Goal: Task Accomplishment & Management: Use online tool/utility

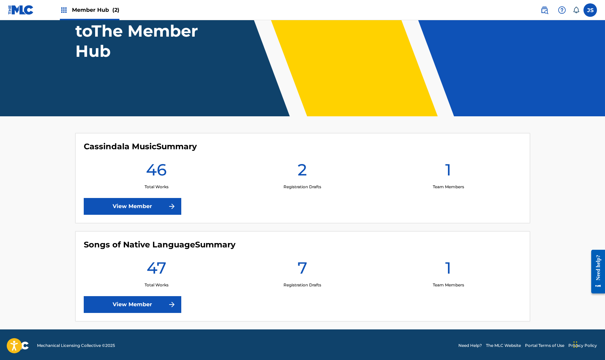
scroll to position [70, 0]
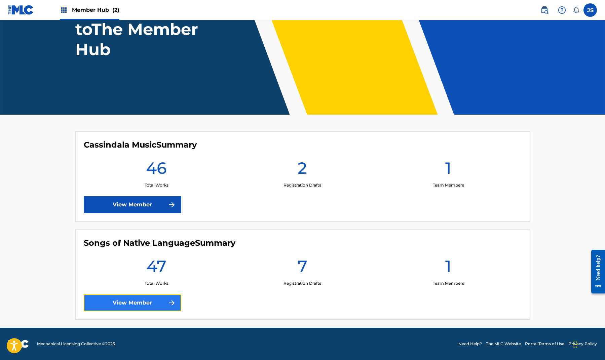
click at [147, 300] on link "View Member" at bounding box center [133, 303] width 98 height 17
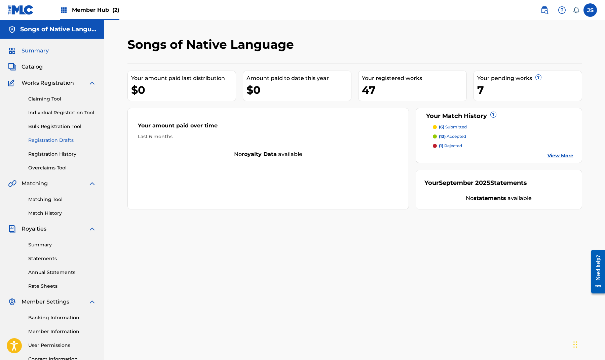
click at [61, 139] on link "Registration Drafts" at bounding box center [62, 140] width 68 height 7
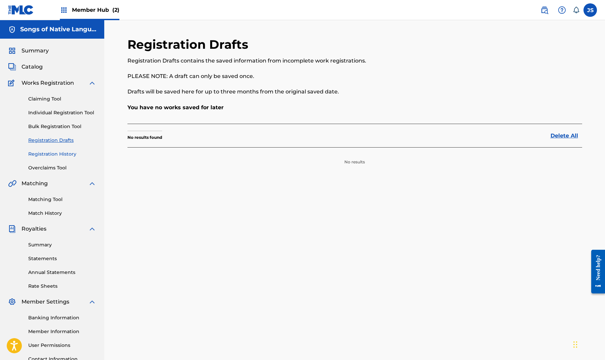
click at [65, 153] on link "Registration History" at bounding box center [62, 154] width 68 height 7
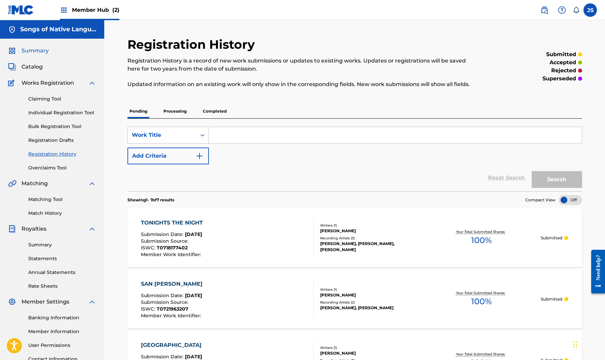
click at [45, 52] on span "Summary" at bounding box center [35, 51] width 27 height 8
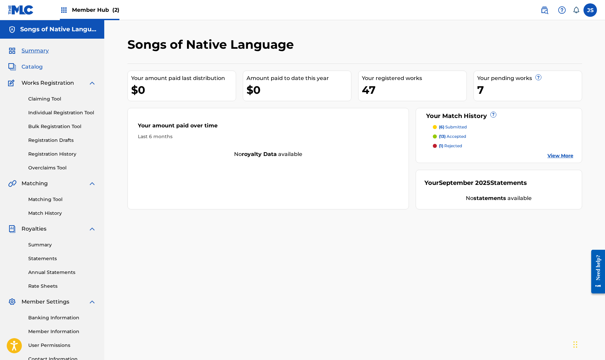
click at [41, 67] on span "Catalog" at bounding box center [32, 67] width 21 height 8
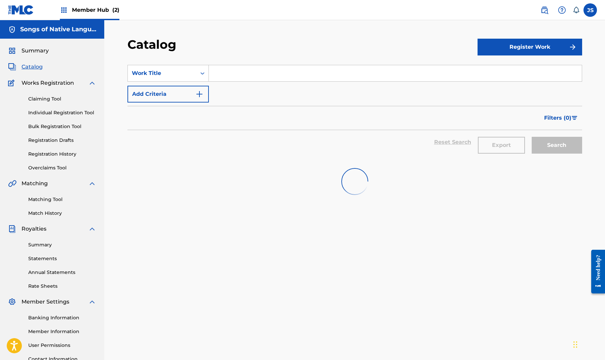
click at [40, 67] on span "Catalog" at bounding box center [32, 67] width 21 height 8
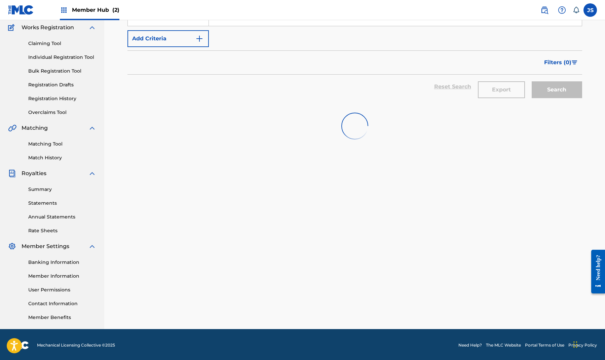
scroll to position [54, 0]
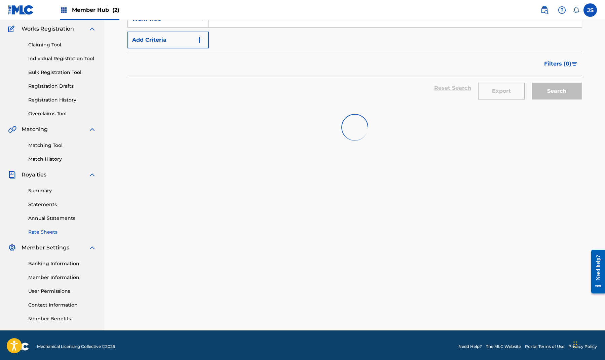
click at [40, 233] on link "Rate Sheets" at bounding box center [62, 232] width 68 height 7
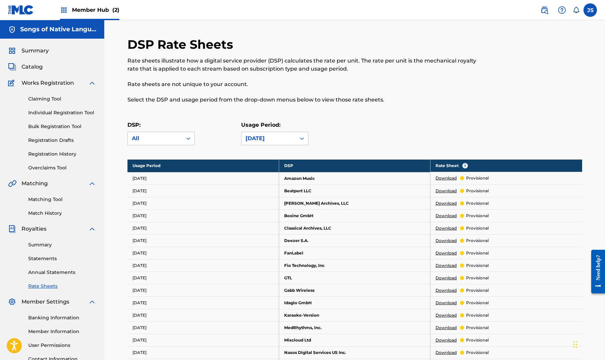
click at [446, 178] on link "Download" at bounding box center [446, 178] width 21 height 6
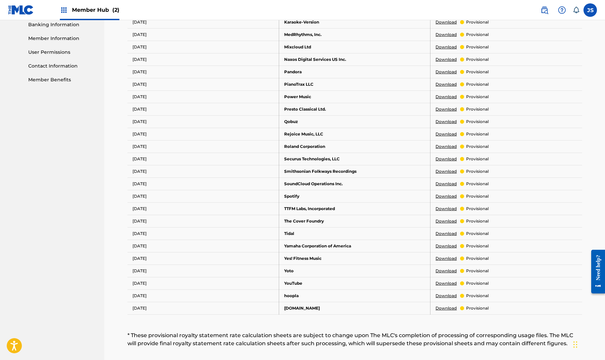
scroll to position [292, 0]
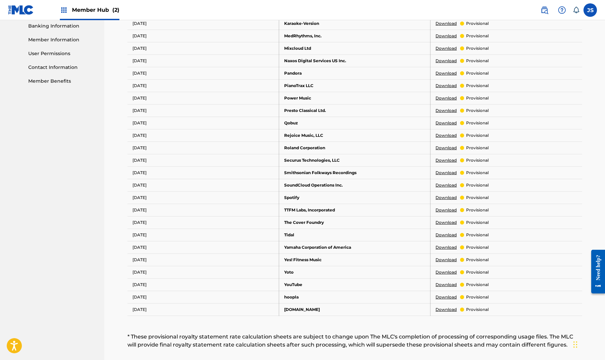
click at [449, 198] on link "Download" at bounding box center [446, 198] width 21 height 6
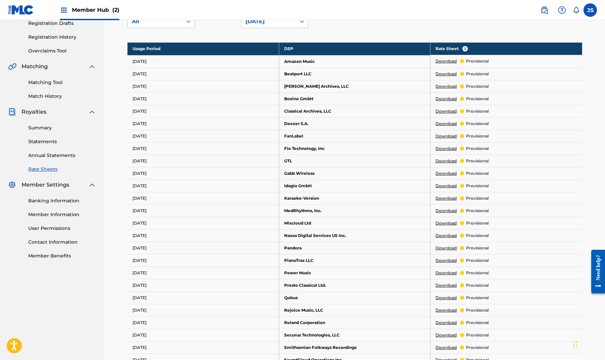
scroll to position [0, 0]
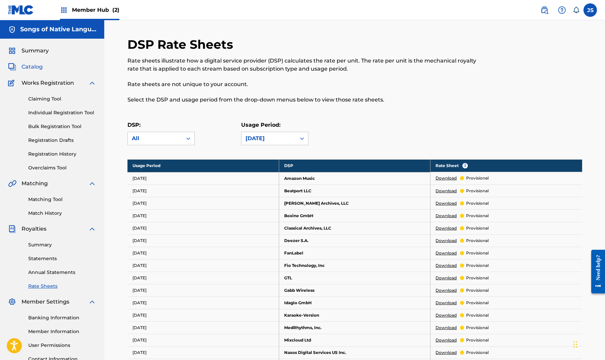
click at [27, 67] on span "Catalog" at bounding box center [32, 67] width 21 height 8
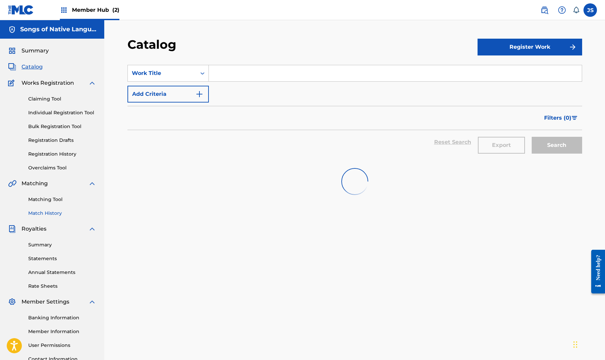
click at [48, 213] on link "Match History" at bounding box center [62, 213] width 68 height 7
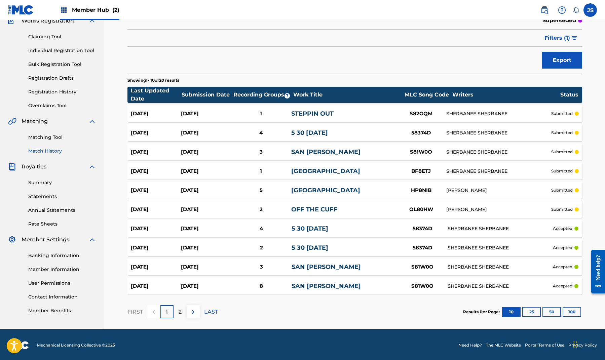
scroll to position [64, 0]
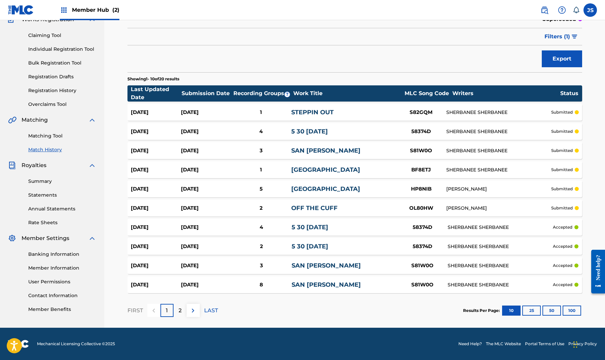
click at [307, 265] on link "SAN [PERSON_NAME]" at bounding box center [326, 265] width 69 height 7
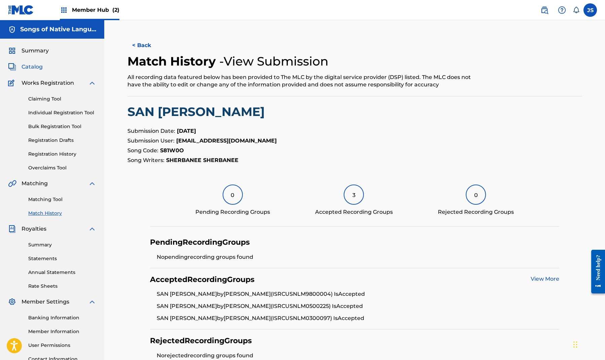
click at [37, 67] on span "Catalog" at bounding box center [32, 67] width 21 height 8
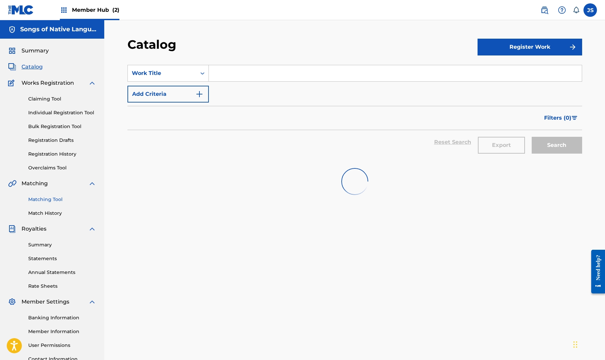
click at [52, 199] on link "Matching Tool" at bounding box center [62, 199] width 68 height 7
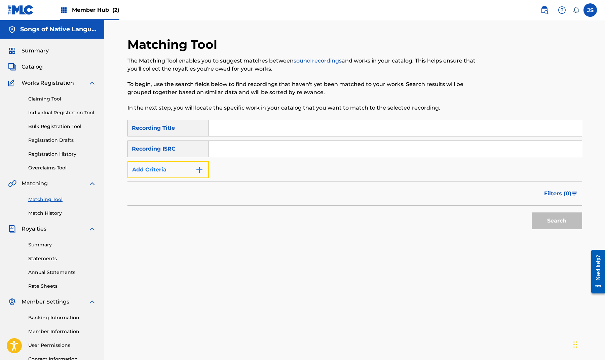
click at [198, 168] on img "Search Form" at bounding box center [199, 170] width 8 height 8
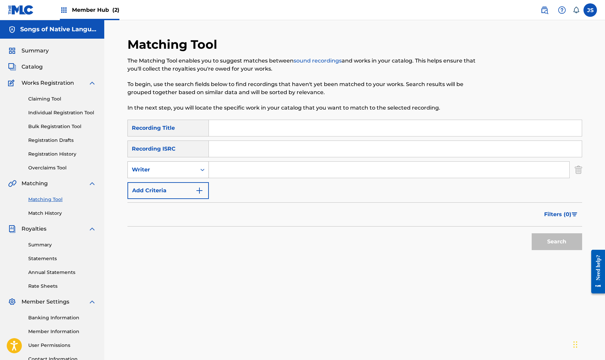
click at [184, 169] on div "Writer" at bounding box center [162, 170] width 61 height 8
click at [177, 185] on div "Recording Artist" at bounding box center [168, 186] width 81 height 17
click at [220, 168] on input "Search Form" at bounding box center [389, 170] width 361 height 16
type input "sherbanee"
drag, startPoint x: 472, startPoint y: 250, endPoint x: 521, endPoint y: 246, distance: 49.6
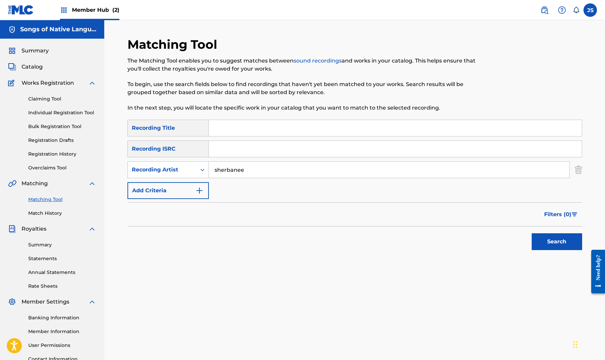
click at [472, 250] on div "Search" at bounding box center [355, 240] width 455 height 27
click at [545, 243] on button "Search" at bounding box center [557, 242] width 50 height 17
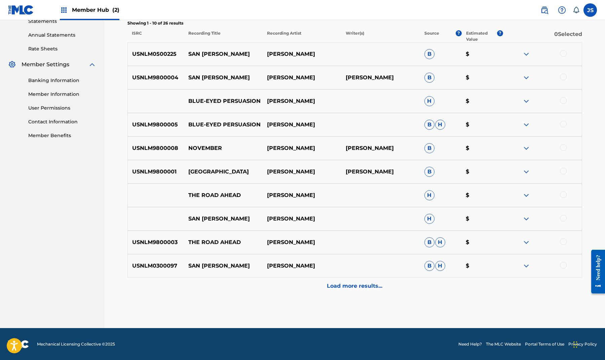
scroll to position [238, 0]
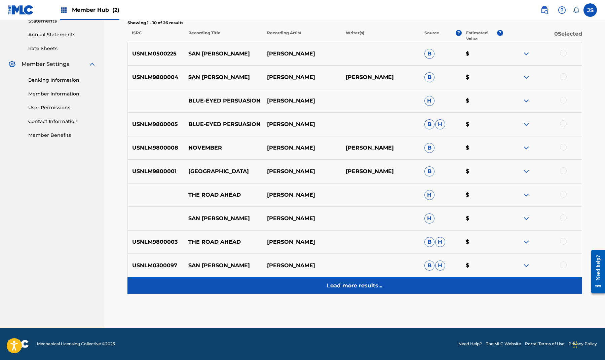
click at [359, 289] on p "Load more results..." at bounding box center [355, 286] width 56 height 8
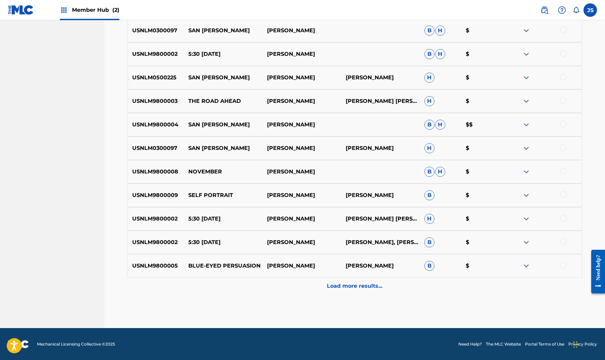
scroll to position [473, 0]
click at [361, 289] on p "Load more results..." at bounding box center [355, 286] width 56 height 8
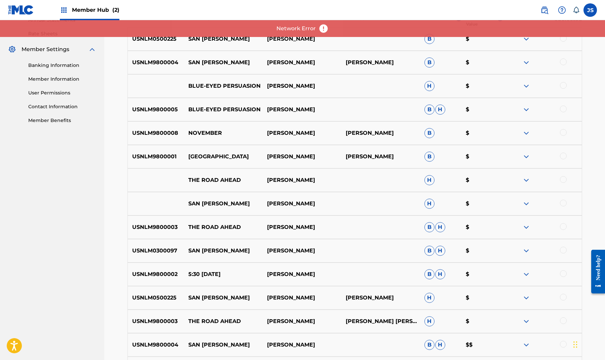
scroll to position [0, 0]
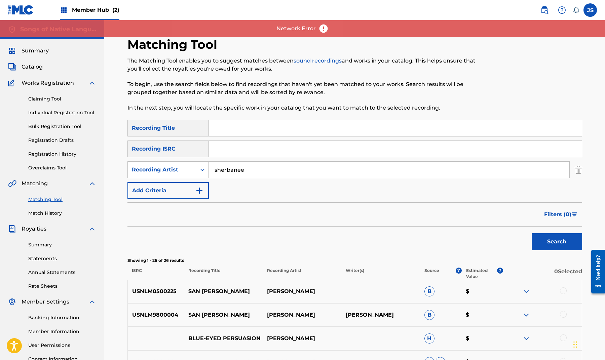
click at [235, 126] on input "Search Form" at bounding box center [395, 128] width 373 height 16
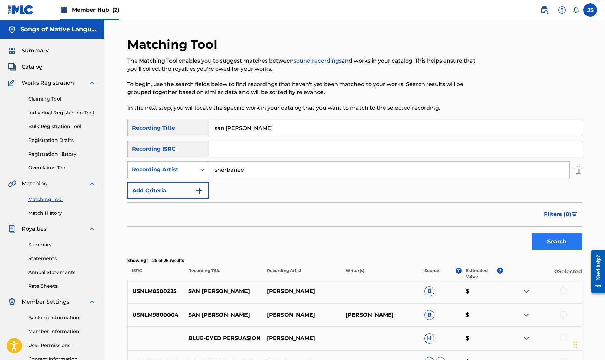
type input "san [PERSON_NAME]"
click at [573, 242] on button "Search" at bounding box center [557, 242] width 50 height 17
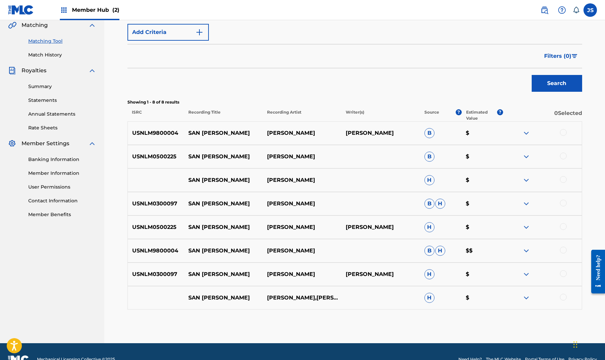
scroll to position [172, 0]
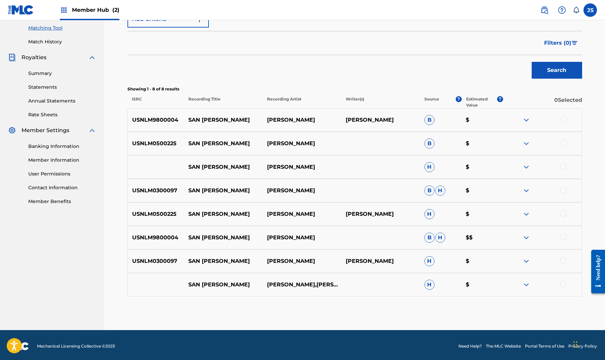
click at [565, 118] on div at bounding box center [563, 119] width 7 height 7
click at [565, 142] on div at bounding box center [563, 143] width 7 height 7
click at [565, 166] on div at bounding box center [563, 166] width 7 height 7
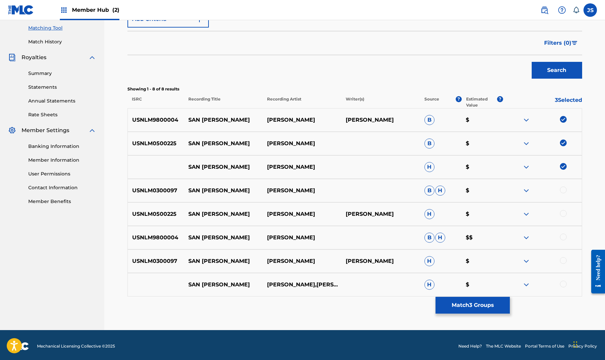
drag, startPoint x: 563, startPoint y: 185, endPoint x: 564, endPoint y: 197, distance: 11.8
click at [563, 185] on div "USNLM0300097 SAN [PERSON_NAME] [PERSON_NAME] $" at bounding box center [355, 191] width 455 height 24
click at [564, 188] on div at bounding box center [563, 190] width 7 height 7
click at [563, 216] on div at bounding box center [563, 213] width 7 height 7
click at [563, 237] on div at bounding box center [563, 237] width 7 height 7
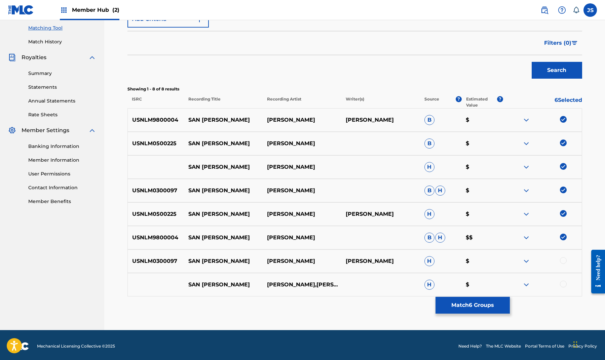
click at [564, 261] on div at bounding box center [563, 260] width 7 height 7
click at [563, 284] on div at bounding box center [563, 284] width 7 height 7
click at [483, 309] on button "Match 8 Groups" at bounding box center [473, 305] width 74 height 17
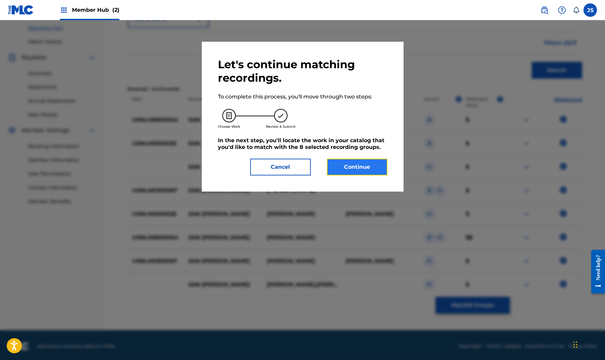
click at [355, 172] on button "Continue" at bounding box center [357, 167] width 61 height 17
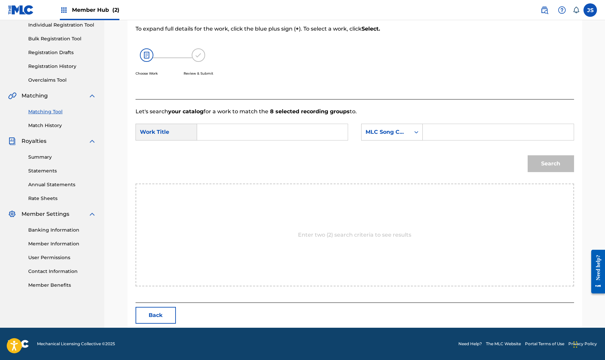
click at [221, 134] on input "Search Form" at bounding box center [272, 132] width 139 height 16
type input "san [PERSON_NAME]"
click at [412, 133] on div "Search Form" at bounding box center [417, 132] width 12 height 12
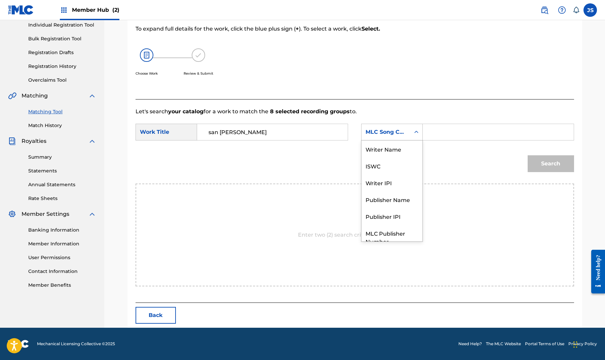
scroll to position [25, 0]
click at [402, 174] on div "Publisher Name" at bounding box center [392, 174] width 61 height 17
click at [434, 132] on input "Search Form" at bounding box center [498, 132] width 139 height 16
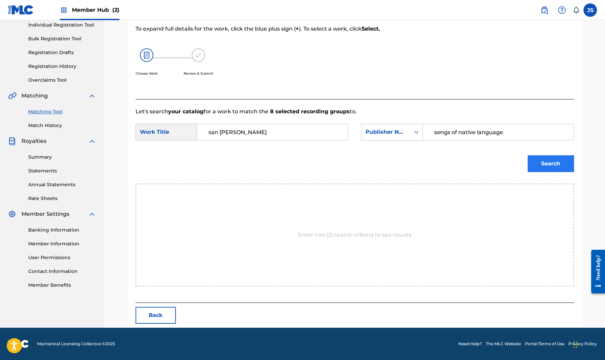
type input "songs of native language"
click at [550, 159] on button "Search" at bounding box center [551, 163] width 46 height 17
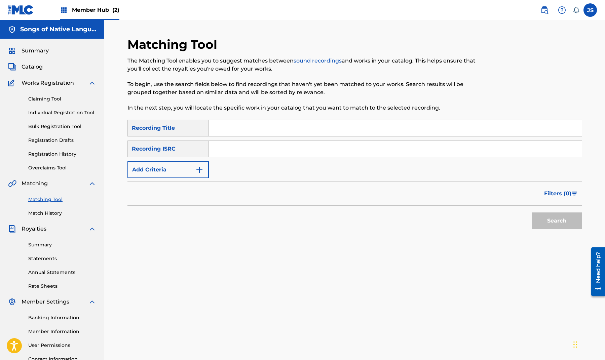
click at [242, 127] on input "Search Form" at bounding box center [395, 128] width 373 height 16
type input "san [PERSON_NAME]"
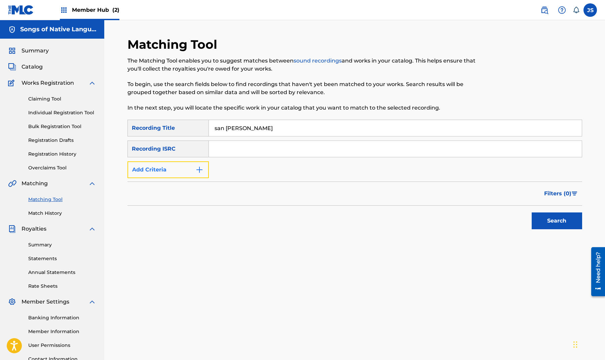
click at [201, 173] on img "Search Form" at bounding box center [199, 170] width 8 height 8
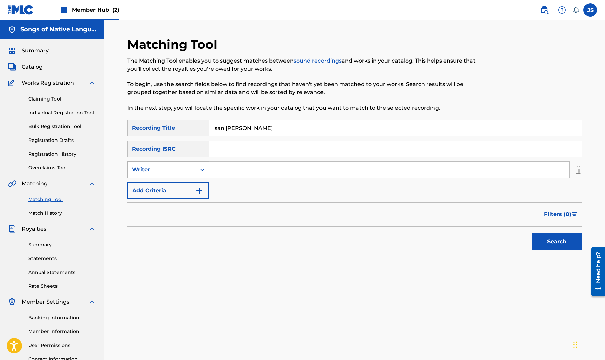
click at [183, 170] on div "Writer" at bounding box center [162, 170] width 61 height 8
click at [173, 188] on div "Recording Artist" at bounding box center [168, 186] width 81 height 17
click at [233, 172] on input "Search Form" at bounding box center [389, 170] width 361 height 16
type input "sherbanee"
click at [431, 205] on div "Filters ( 0 )" at bounding box center [355, 215] width 455 height 24
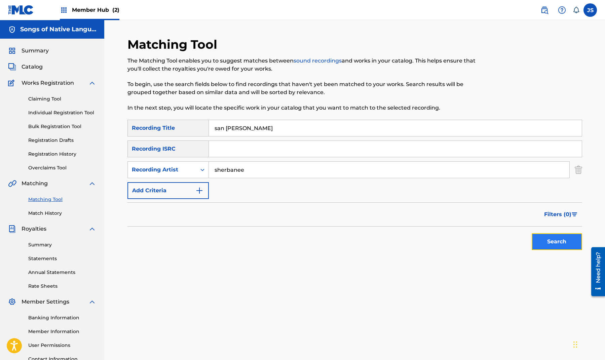
click at [556, 239] on button "Search" at bounding box center [557, 242] width 50 height 17
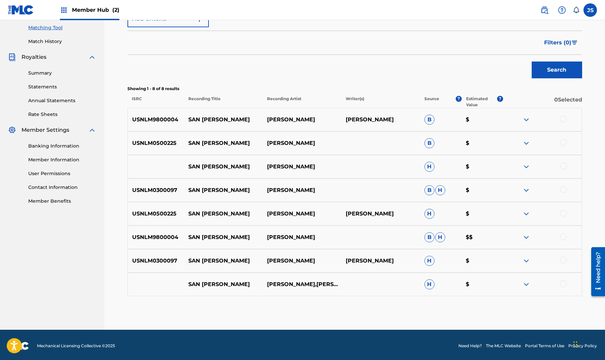
scroll to position [174, 0]
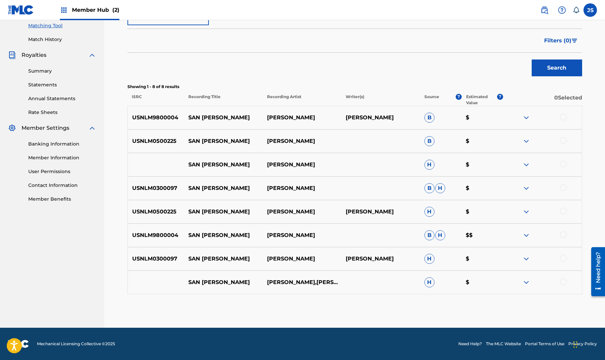
click at [568, 118] on div at bounding box center [542, 118] width 79 height 8
drag, startPoint x: 564, startPoint y: 139, endPoint x: 564, endPoint y: 134, distance: 5.4
click at [564, 139] on div at bounding box center [563, 140] width 7 height 7
drag, startPoint x: 565, startPoint y: 116, endPoint x: 566, endPoint y: 139, distance: 22.6
click at [565, 116] on div at bounding box center [563, 117] width 7 height 7
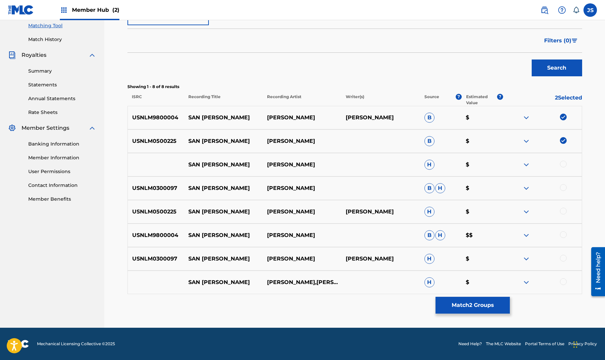
click at [563, 162] on div at bounding box center [563, 164] width 7 height 7
click at [527, 166] on img at bounding box center [527, 165] width 8 height 8
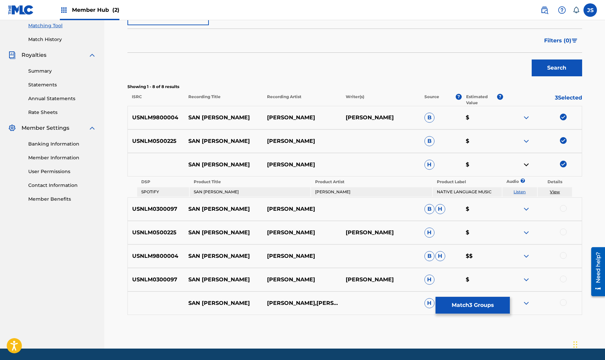
click at [527, 166] on img at bounding box center [527, 165] width 8 height 8
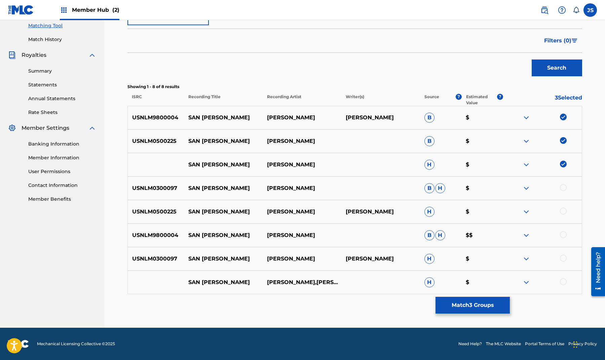
click at [564, 188] on div at bounding box center [563, 187] width 7 height 7
click at [565, 210] on div at bounding box center [563, 211] width 7 height 7
click at [565, 234] on div at bounding box center [563, 234] width 7 height 7
click at [568, 257] on div at bounding box center [542, 259] width 79 height 8
click at [565, 282] on div at bounding box center [563, 282] width 7 height 7
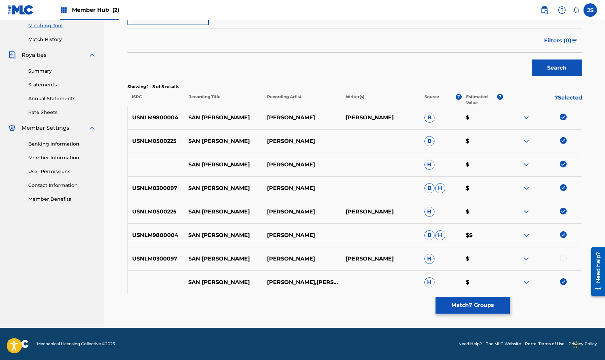
click at [566, 259] on div at bounding box center [563, 258] width 7 height 7
click at [488, 307] on button "Match 8 Groups" at bounding box center [473, 305] width 74 height 17
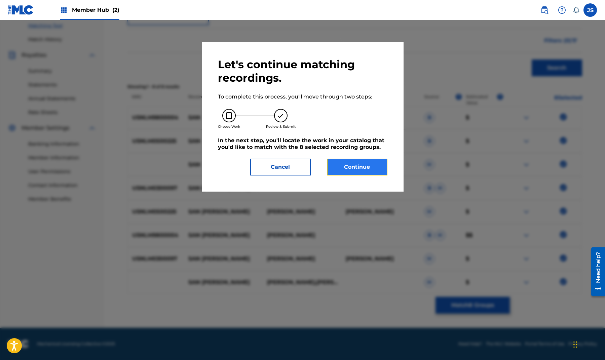
click at [361, 166] on button "Continue" at bounding box center [357, 167] width 61 height 17
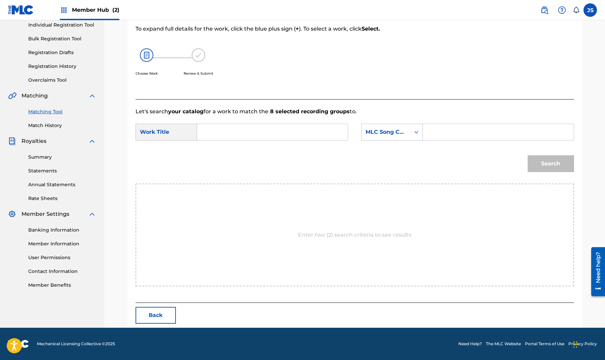
scroll to position [88, 0]
click at [271, 132] on input "Search Form" at bounding box center [272, 132] width 139 height 16
type input "san [PERSON_NAME]"
click at [427, 132] on div "Search Form" at bounding box center [498, 132] width 151 height 17
click at [436, 132] on input "Search Form" at bounding box center [498, 132] width 139 height 16
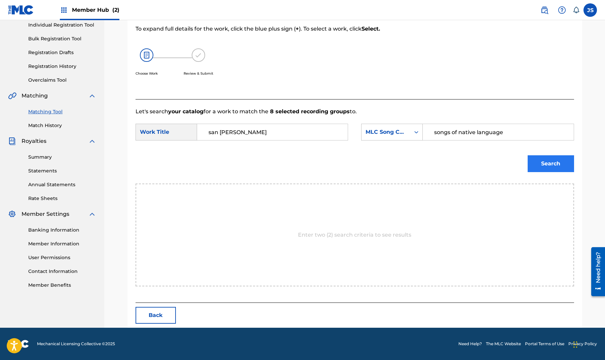
type input "songs of native language"
click at [550, 159] on button "Search" at bounding box center [551, 163] width 46 height 17
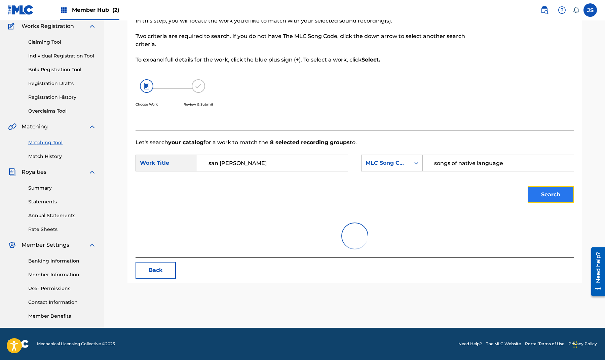
scroll to position [57, 0]
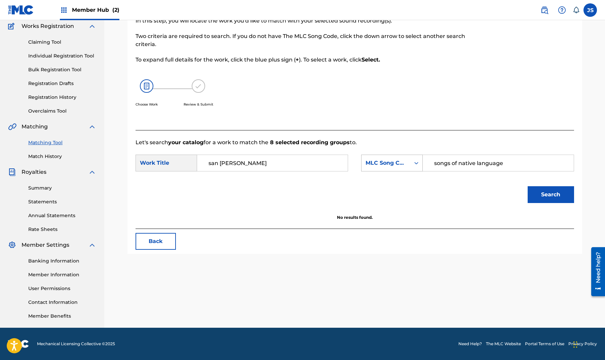
click at [382, 167] on div "MLC Song Code" at bounding box center [386, 163] width 41 height 8
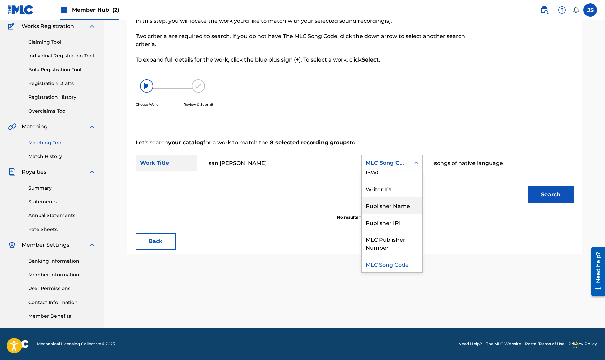
click at [397, 208] on div "Publisher Name" at bounding box center [392, 205] width 61 height 17
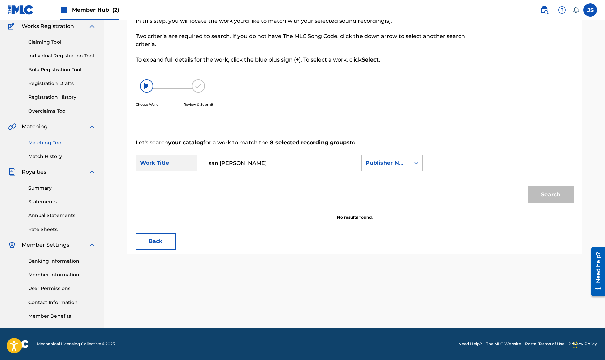
click at [437, 166] on input "Search Form" at bounding box center [498, 163] width 139 height 16
type input "songs of"
click at [557, 191] on button "Search" at bounding box center [551, 194] width 46 height 17
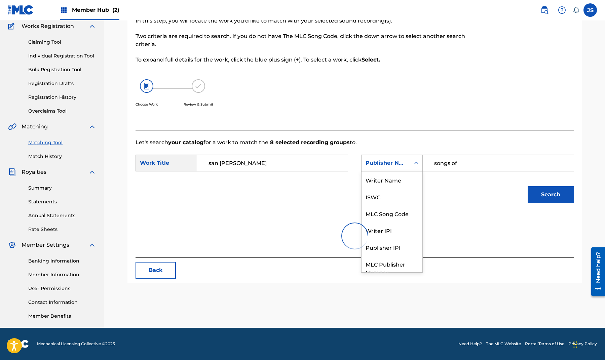
click at [416, 161] on icon "Search Form" at bounding box center [416, 163] width 7 height 7
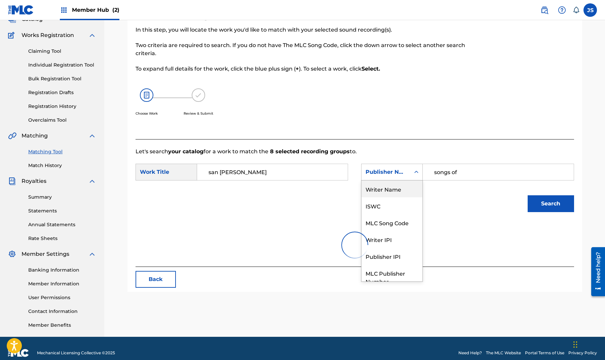
scroll to position [57, 0]
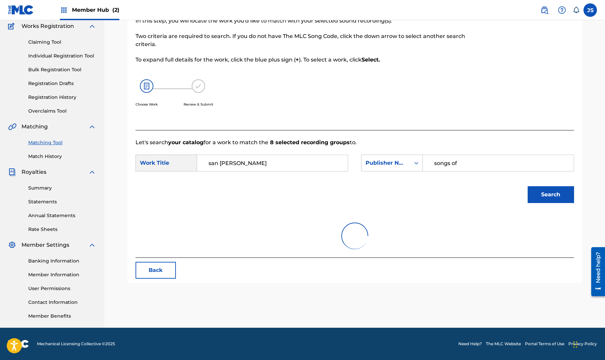
drag, startPoint x: 420, startPoint y: 241, endPoint x: 420, endPoint y: 237, distance: 4.1
click at [420, 237] on div at bounding box center [355, 236] width 439 height 43
click at [415, 174] on div "SearchWithCriteriab15058c3-376c-40c7-ab7a-3cdfa60bc6e8 Work Title san luis Sear…" at bounding box center [355, 165] width 439 height 21
click at [415, 164] on icon "Search Form" at bounding box center [416, 163] width 7 height 7
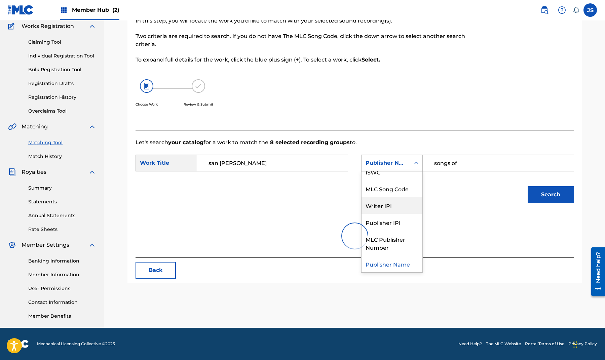
scroll to position [0, 0]
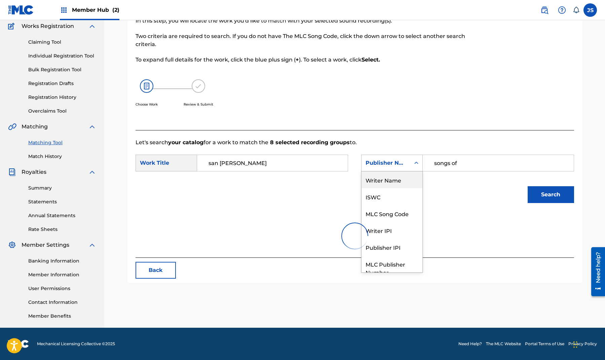
click at [399, 182] on div "Writer Name" at bounding box center [392, 180] width 61 height 17
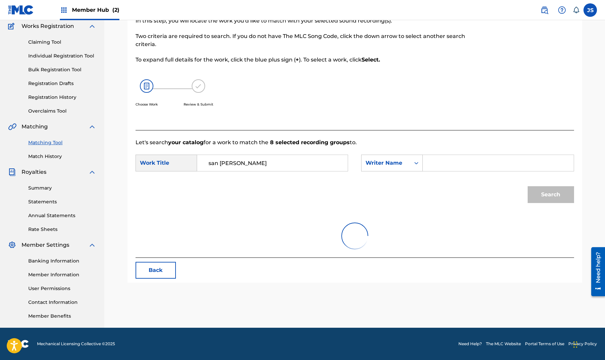
click at [466, 164] on input "Search Form" at bounding box center [498, 163] width 139 height 16
type input "sherbanee"
click at [560, 198] on button "Search" at bounding box center [551, 194] width 46 height 17
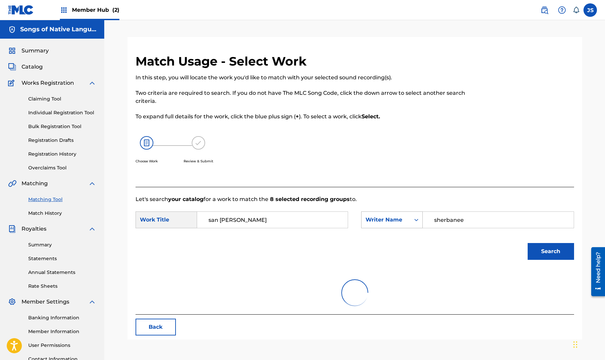
click at [414, 218] on icon "Search Form" at bounding box center [416, 220] width 7 height 7
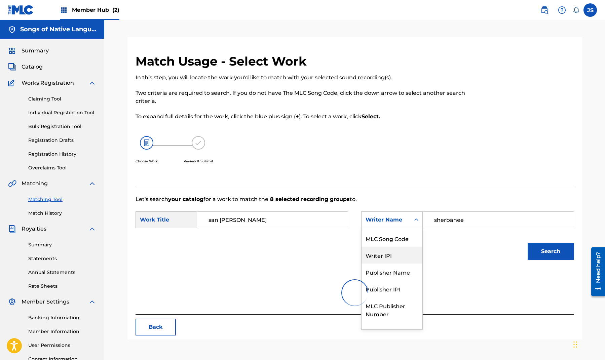
scroll to position [25, 0]
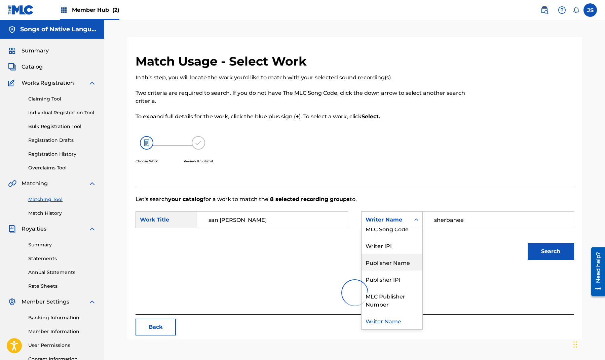
click at [387, 260] on div "Publisher Name" at bounding box center [392, 262] width 61 height 17
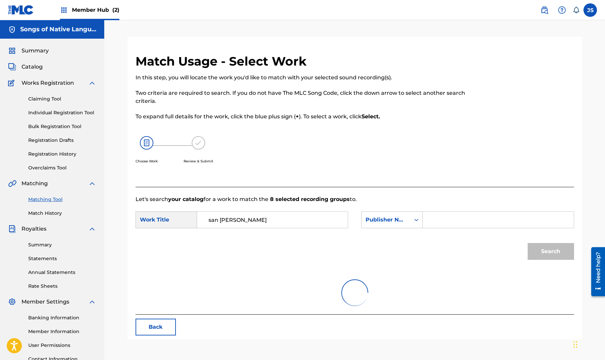
click at [459, 223] on input "Search Form" at bounding box center [498, 220] width 139 height 16
type input "songs of native language"
click at [554, 253] on button "Search" at bounding box center [551, 251] width 46 height 17
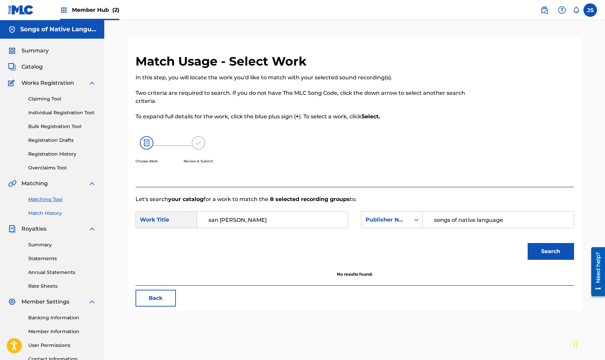
click at [56, 213] on link "Match History" at bounding box center [62, 213] width 68 height 7
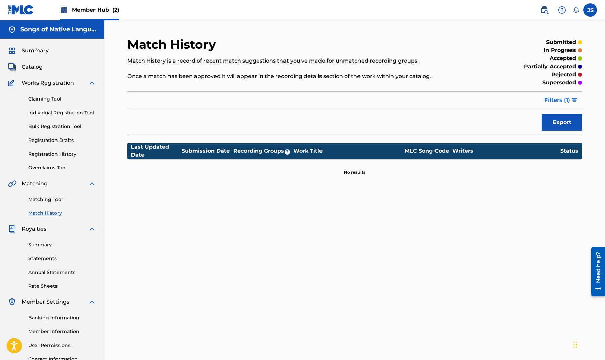
click at [566, 100] on span "Filters ( 1 )" at bounding box center [558, 100] width 26 height 8
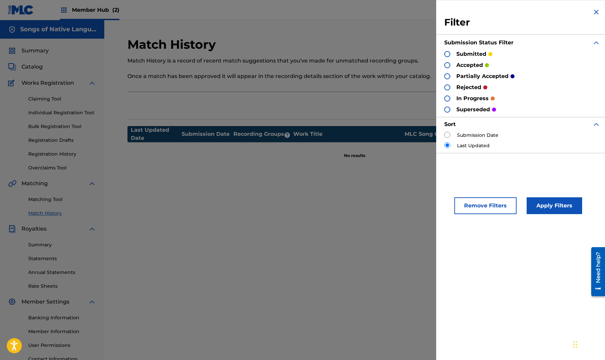
click at [447, 135] on input "radio" at bounding box center [447, 135] width 6 height 6
radio input "true"
click at [552, 209] on button "Apply Filters" at bounding box center [555, 206] width 56 height 17
